Goal: Task Accomplishment & Management: Manage account settings

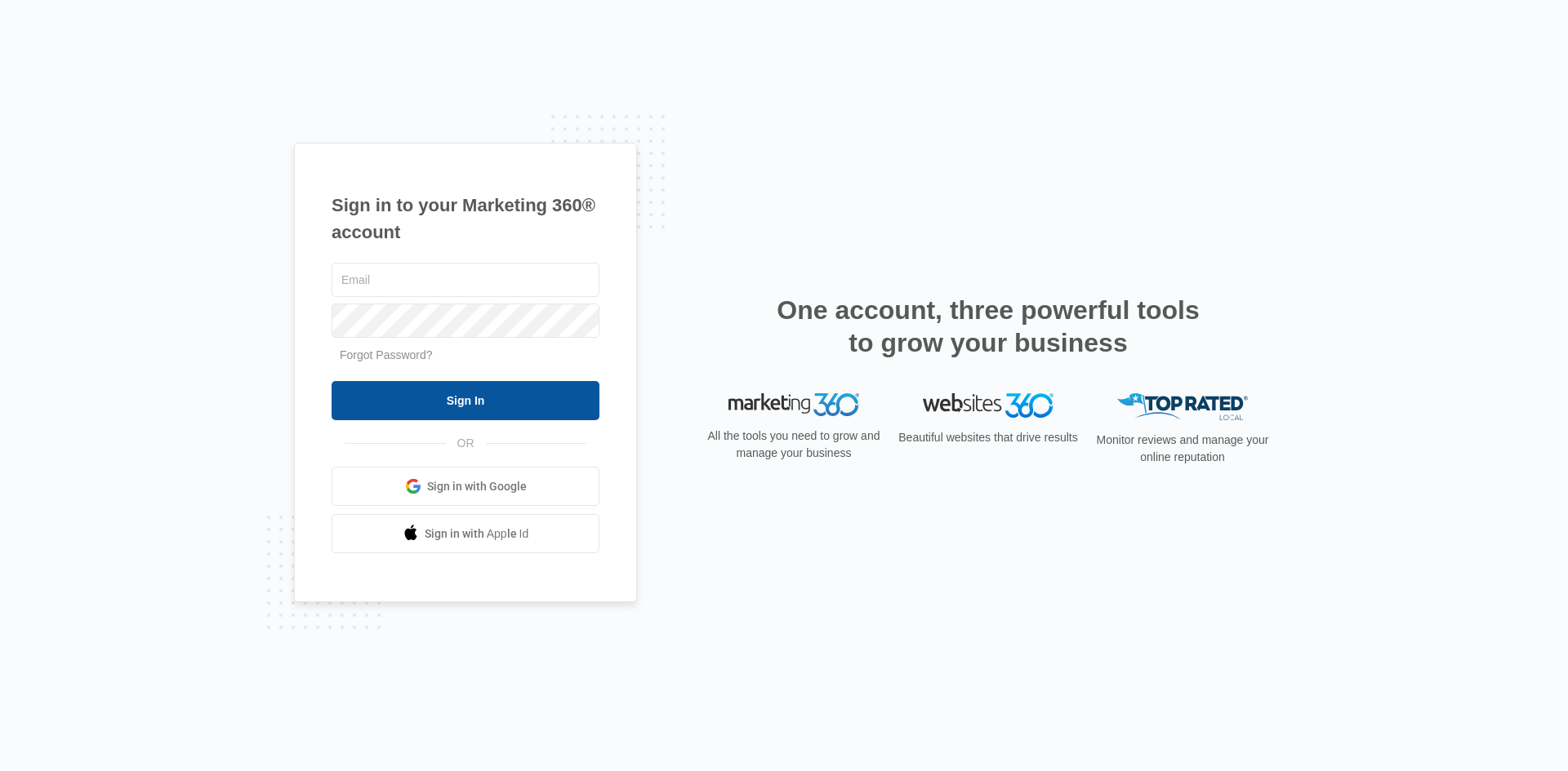
type input "[EMAIL_ADDRESS][DOMAIN_NAME]"
click at [532, 392] on input "Sign In" at bounding box center [465, 401] width 268 height 39
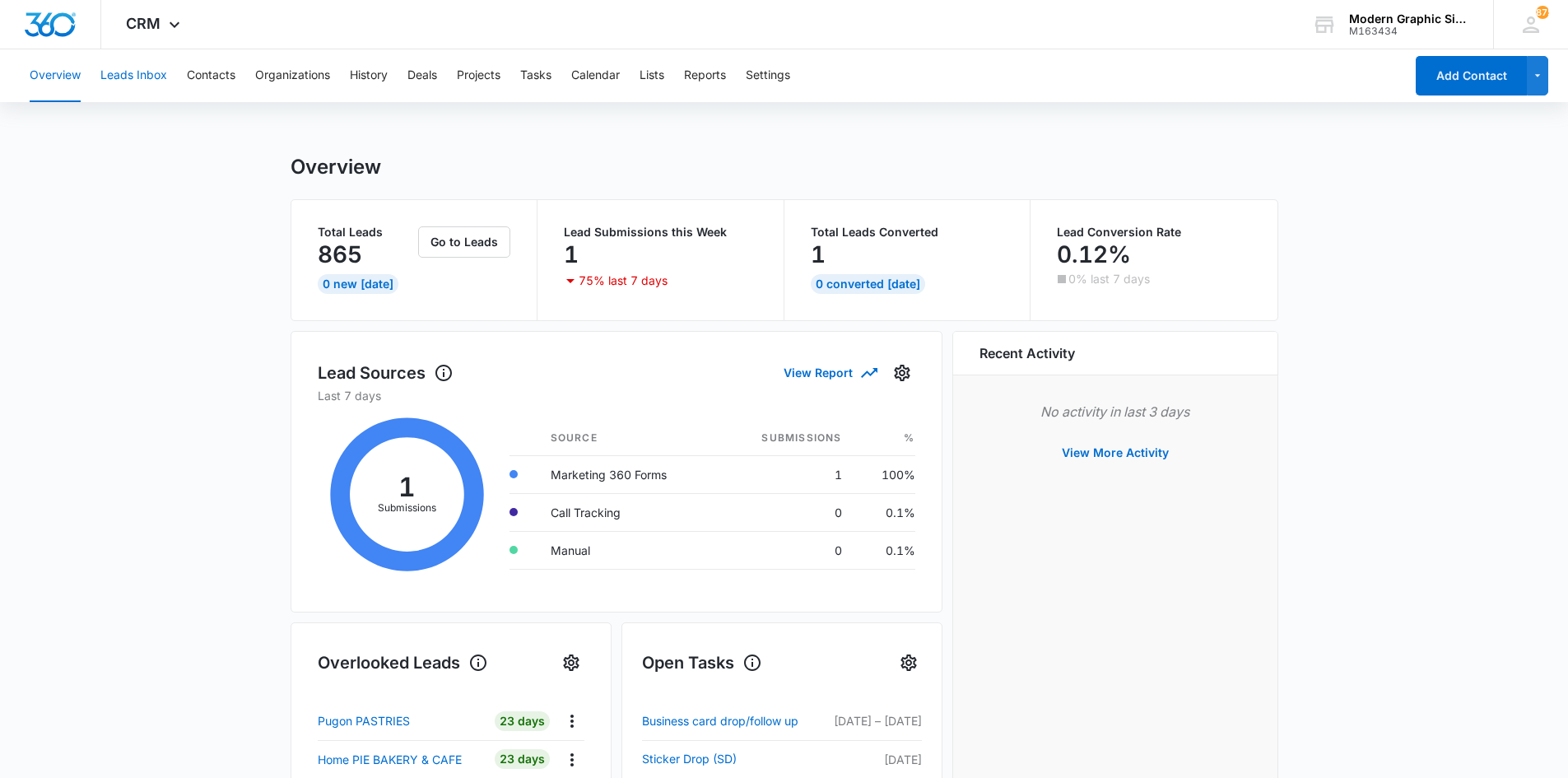
click at [155, 70] on button "Leads Inbox" at bounding box center [134, 76] width 67 height 53
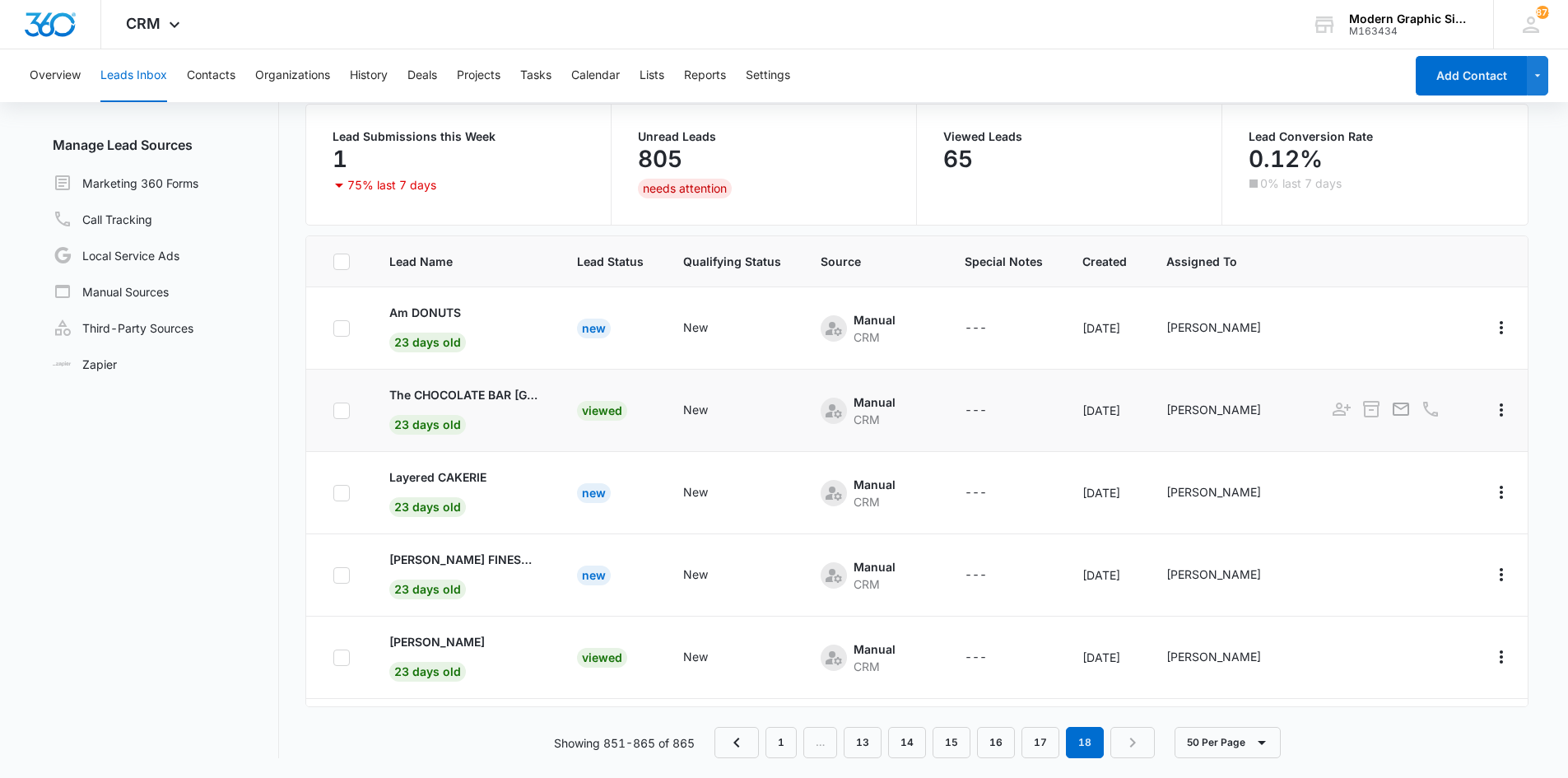
click at [540, 395] on td "The CHOCOLATE BAR [GEOGRAPHIC_DATA] 23 days old" at bounding box center [464, 411] width 188 height 83
